Goal: Obtain resource: Download file/media

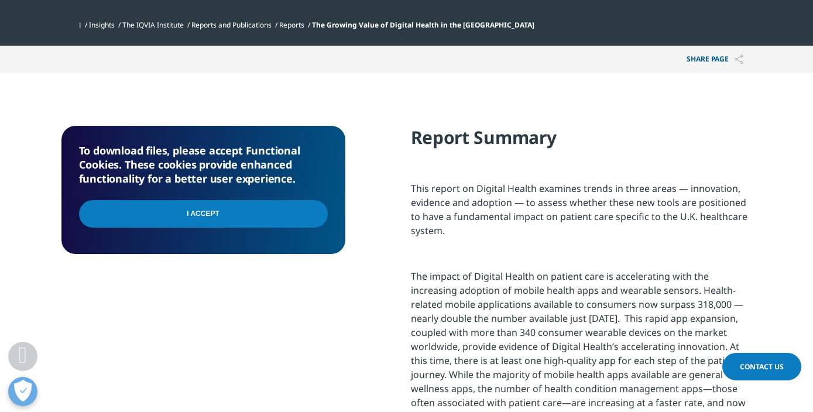
scroll to position [416, 0]
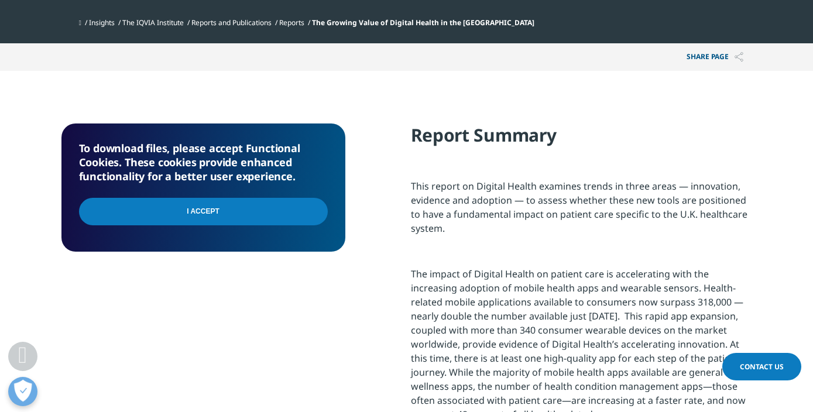
click at [264, 208] on input "I Accept" at bounding box center [203, 212] width 249 height 28
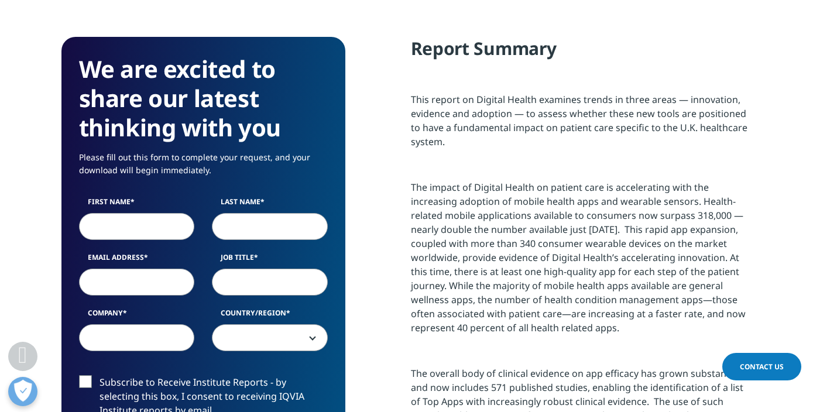
scroll to position [503, 0]
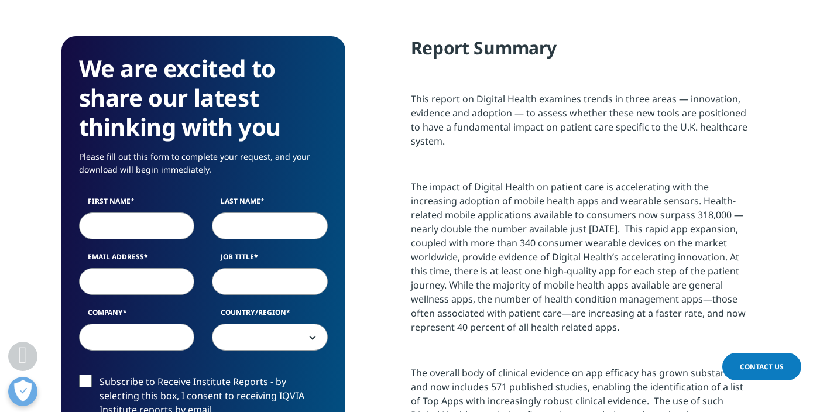
click at [138, 222] on input "First Name" at bounding box center [137, 225] width 116 height 27
type input "[PERSON_NAME]"
type input "zainal"
type input "[EMAIL_ADDRESS][DOMAIN_NAME]"
select select "[GEOGRAPHIC_DATA]"
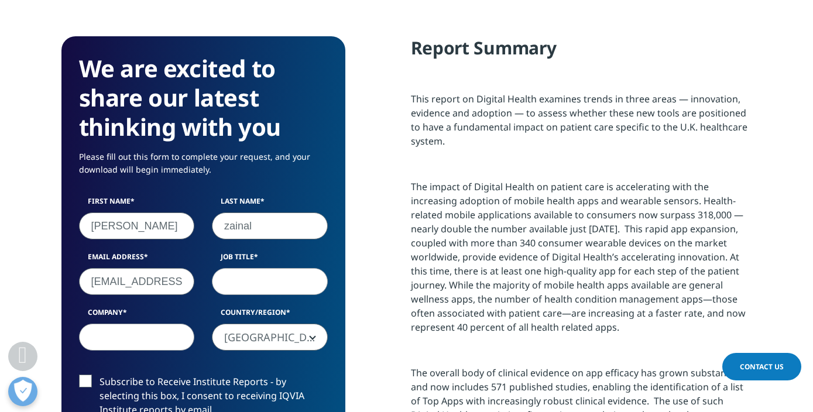
click at [243, 280] on input "Job Title" at bounding box center [270, 281] width 116 height 27
type input "counsellor"
click at [137, 351] on input "Company" at bounding box center [137, 337] width 116 height 27
type input "s"
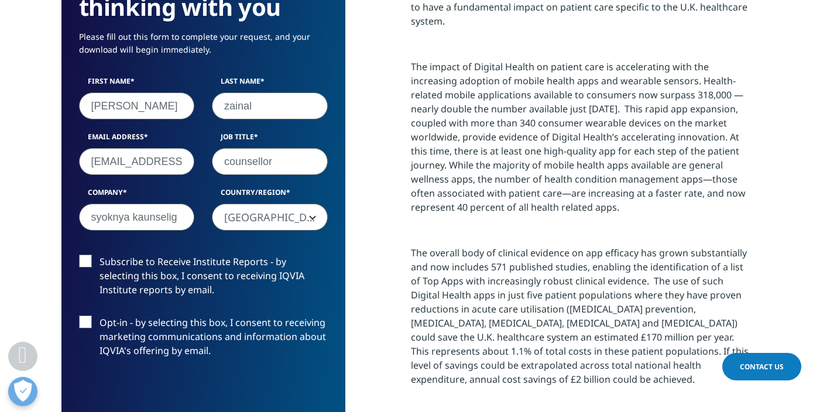
scroll to position [623, 0]
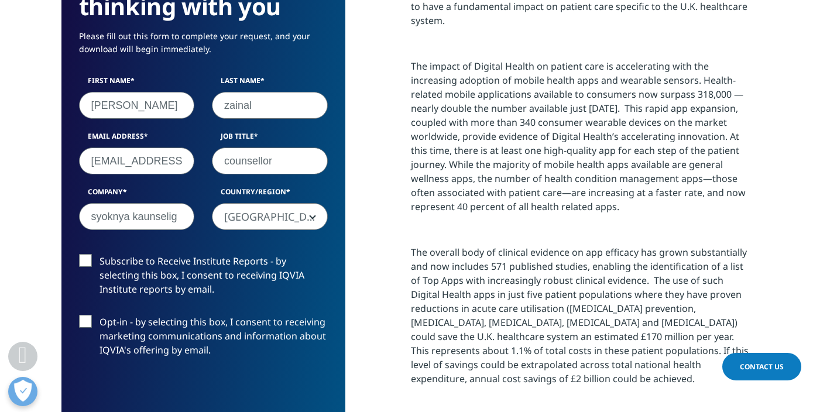
type input "syoknya kaunselig"
click at [85, 260] on label "Subscribe to Receive Institute Reports - by selecting this box, I consent to re…" at bounding box center [203, 278] width 249 height 49
click at [99, 254] on input "Subscribe to Receive Institute Reports - by selecting this box, I consent to re…" at bounding box center [99, 254] width 0 height 0
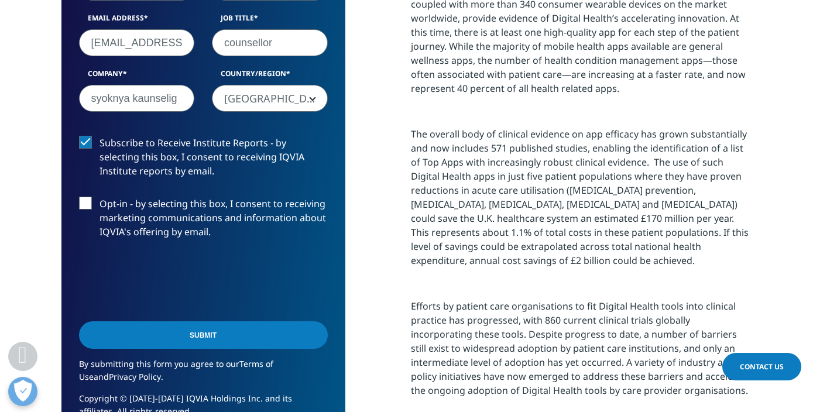
scroll to position [744, 0]
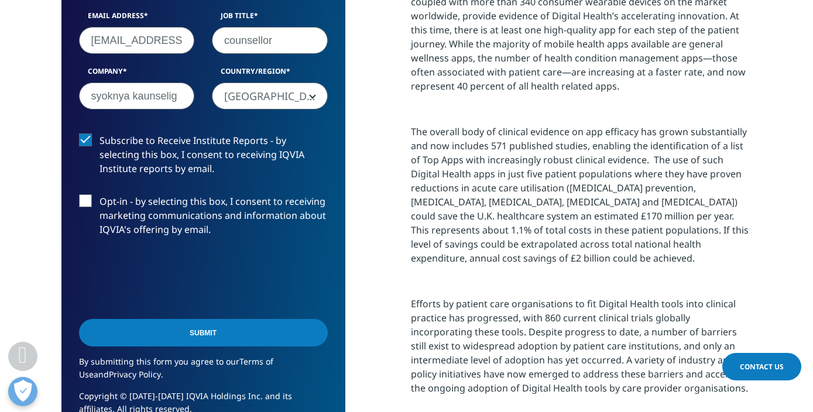
click at [142, 341] on input "Submit" at bounding box center [203, 333] width 249 height 28
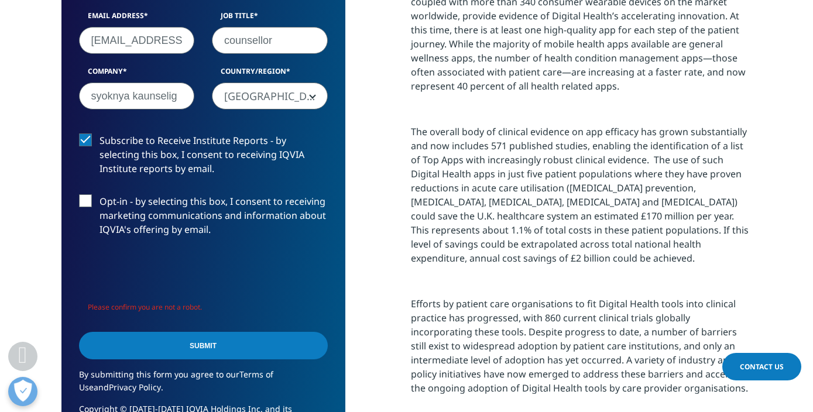
scroll to position [660, 691]
click at [193, 348] on input "Submit" at bounding box center [203, 346] width 249 height 28
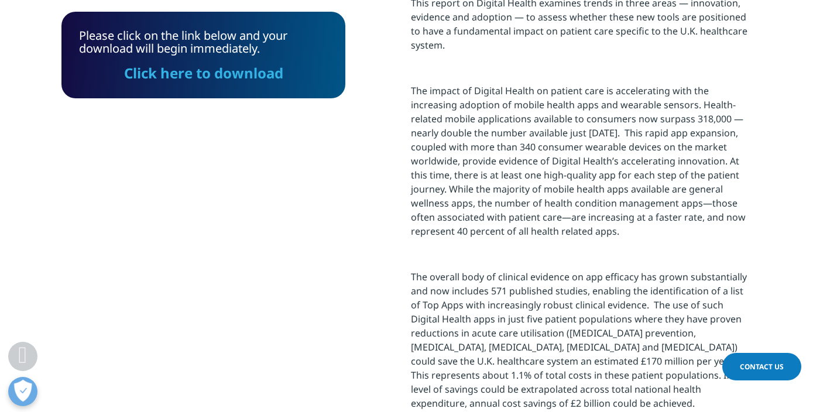
scroll to position [597, 0]
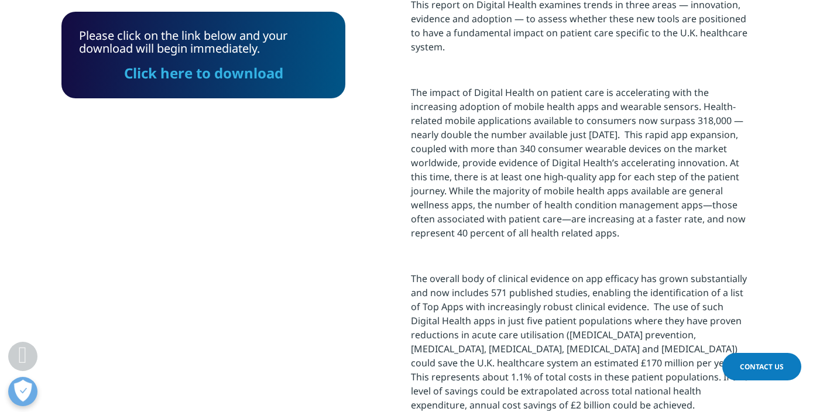
click at [211, 77] on link "Click here to download" at bounding box center [203, 72] width 159 height 19
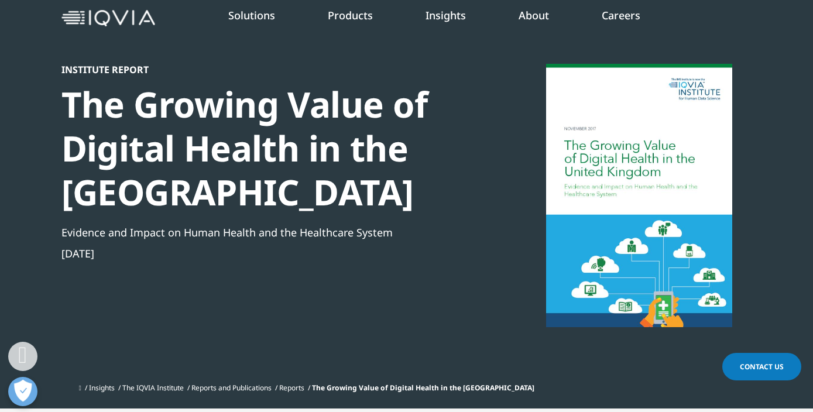
scroll to position [0, 0]
